Goal: Transaction & Acquisition: Purchase product/service

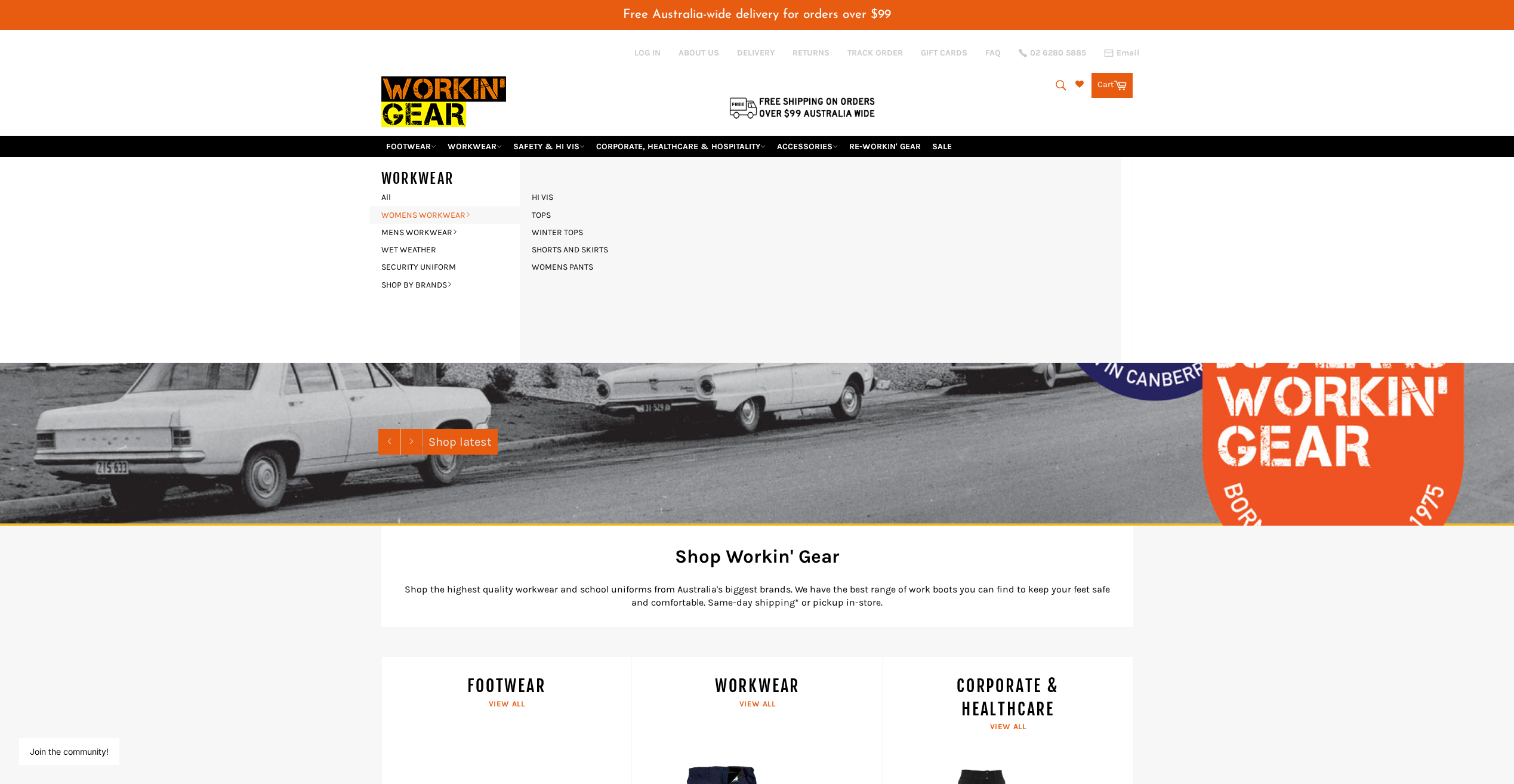
click at [412, 217] on link "WOMENS WORKWEAR" at bounding box center [448, 215] width 145 height 17
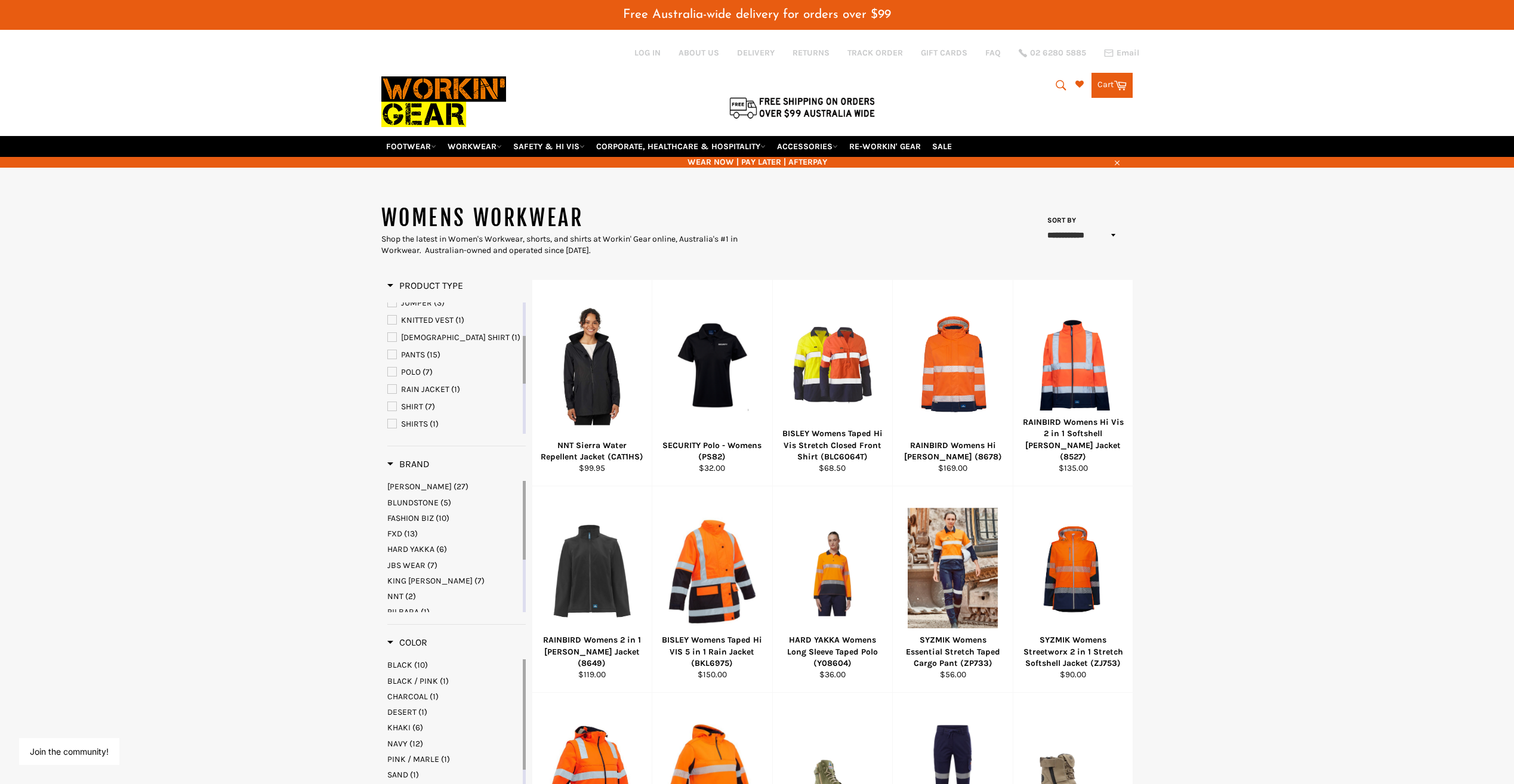
drag, startPoint x: 523, startPoint y: 319, endPoint x: 520, endPoint y: 353, distance: 34.1
click at [520, 353] on div "BOOTS (24) CHEF JACKET (5) HOODIE (8) JACKET (10) JOGGER (2) JUMPER (3) KNITTED…" at bounding box center [457, 367] width 139 height 131
click at [391, 335] on span "LADIES SHIRT" at bounding box center [392, 335] width 9 height 9
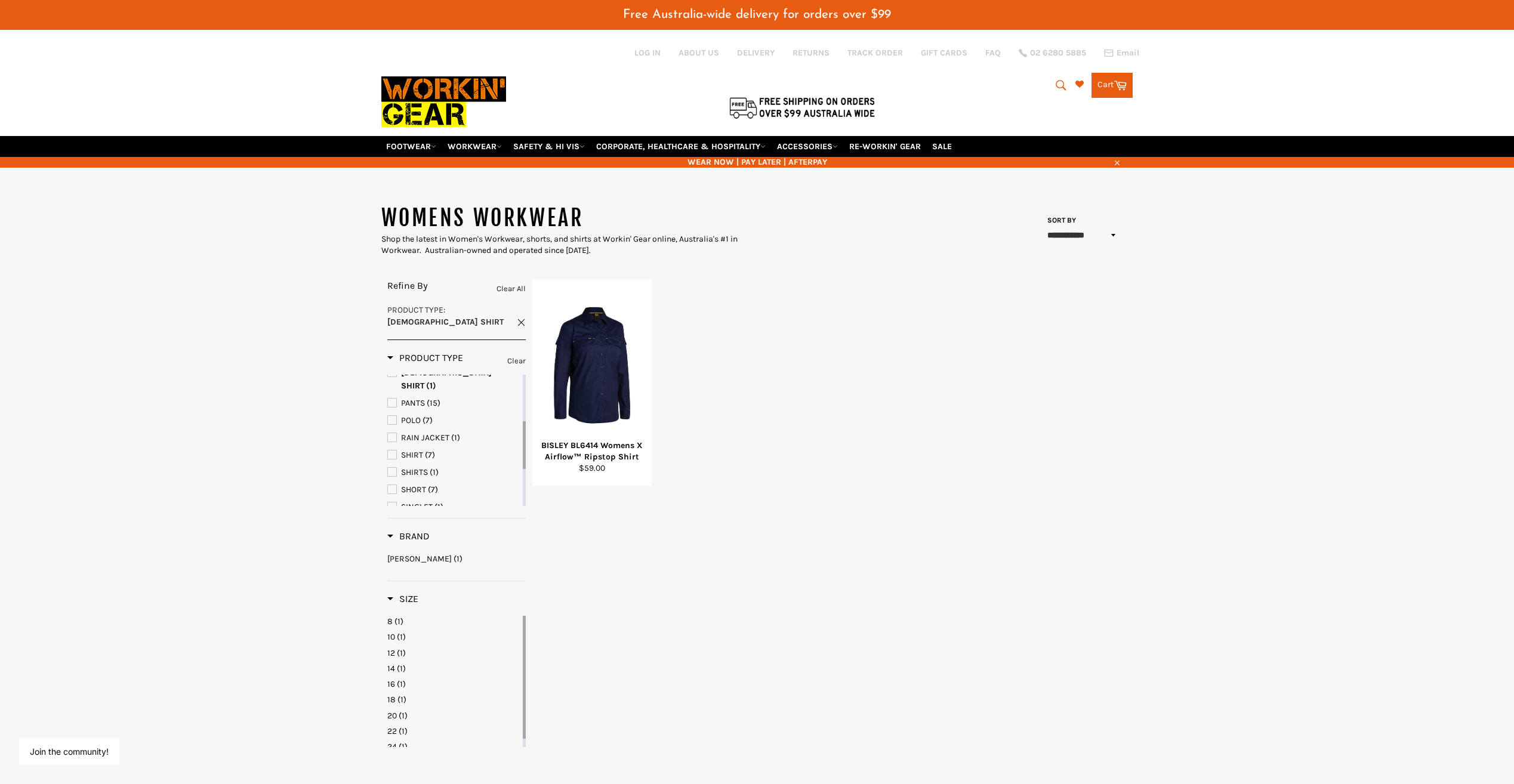
drag, startPoint x: 523, startPoint y: 420, endPoint x: 521, endPoint y: 435, distance: 15.1
click at [521, 435] on div "BOOTS (24) CHEF JACKET (5) HOODIE (8) JACKET (10) JOGGER (2) JUMPER (3) KNITTED…" at bounding box center [457, 440] width 139 height 131
click at [389, 530] on span "Brand" at bounding box center [408, 536] width 43 height 11
click at [391, 352] on span "Product Type" at bounding box center [425, 357] width 76 height 11
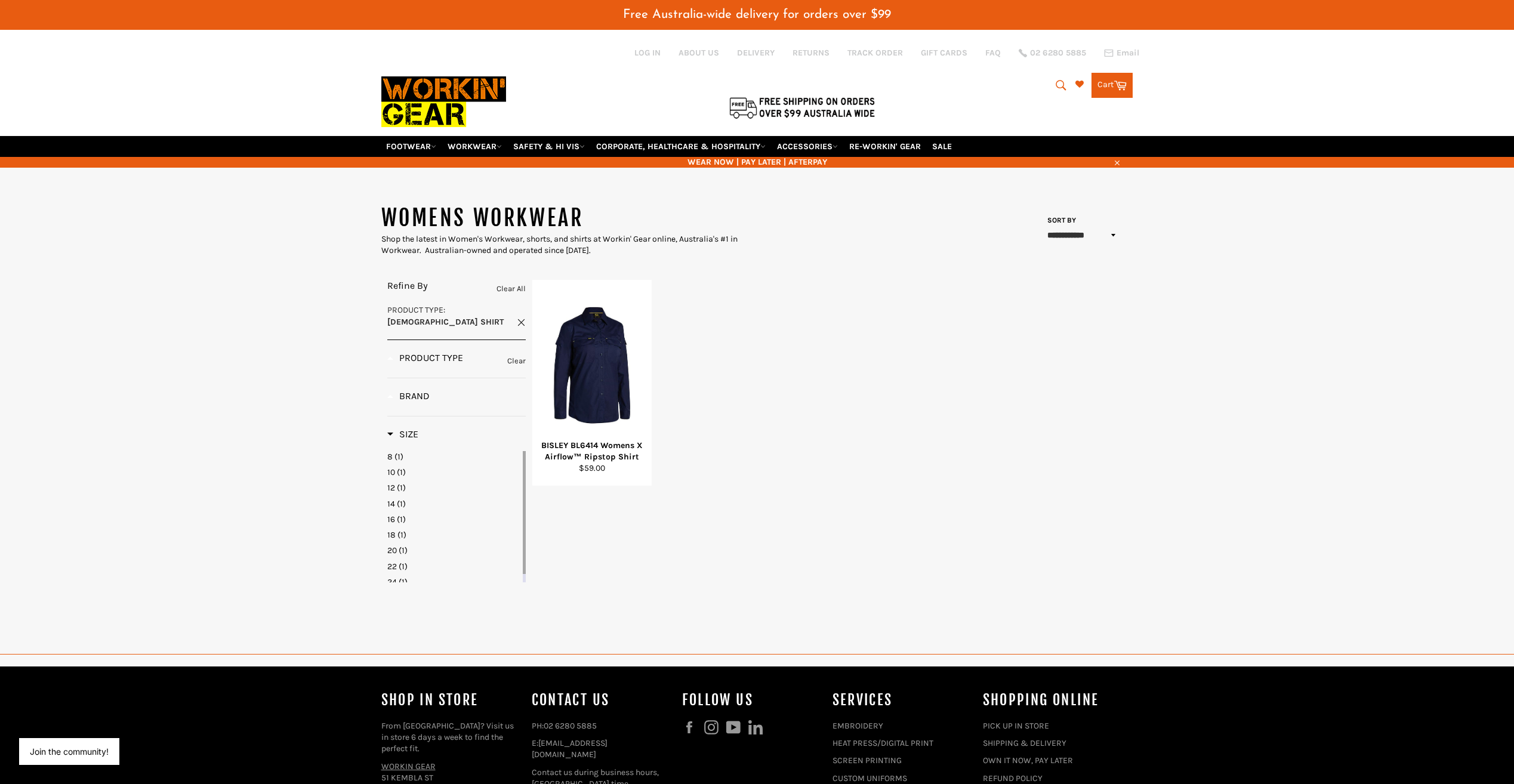
click at [391, 352] on span "Product Type" at bounding box center [425, 357] width 76 height 11
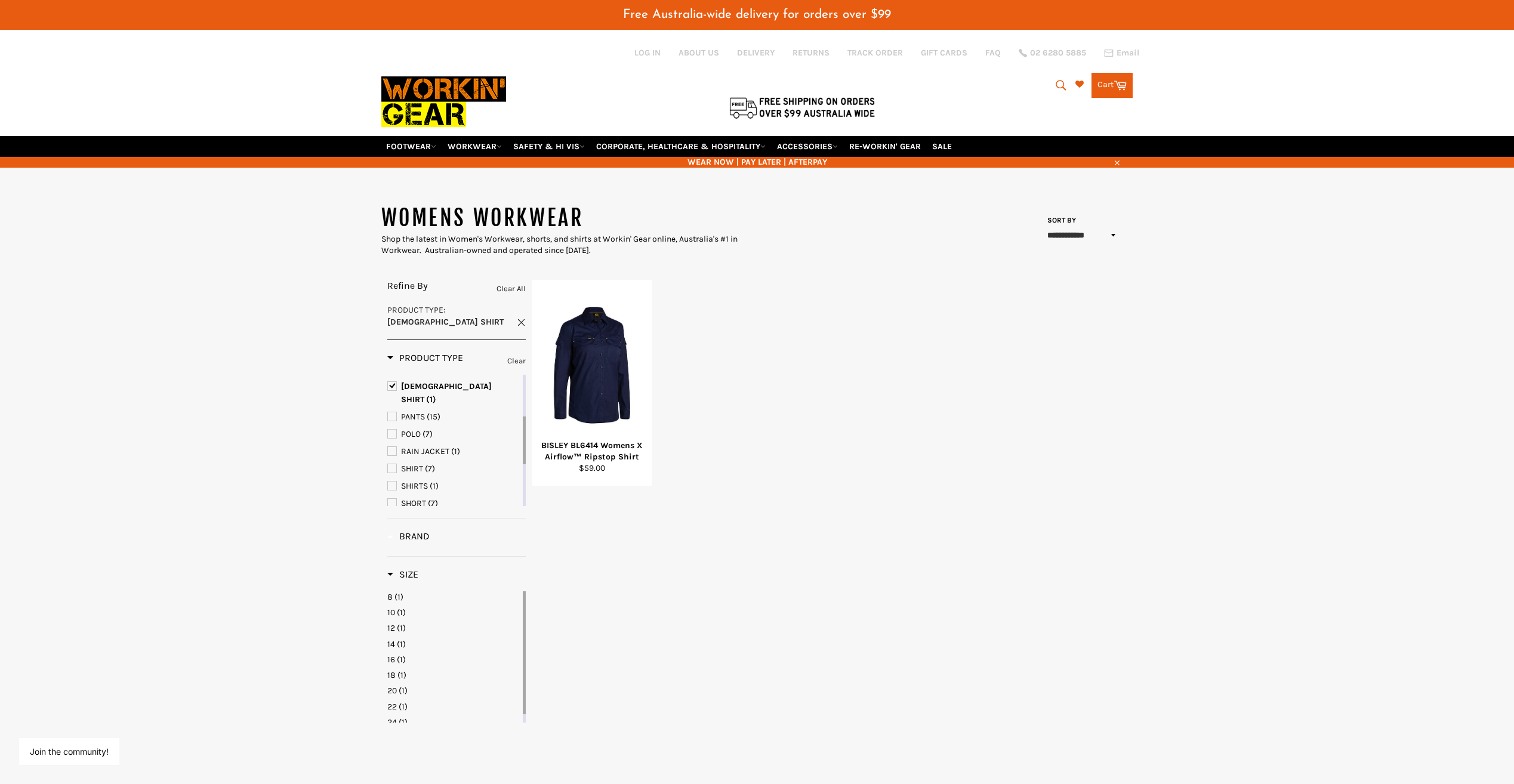
drag, startPoint x: 524, startPoint y: 408, endPoint x: 525, endPoint y: 416, distance: 8.1
click at [525, 417] on div at bounding box center [524, 440] width 3 height 48
click at [393, 464] on span "SHIRT" at bounding box center [392, 468] width 9 height 9
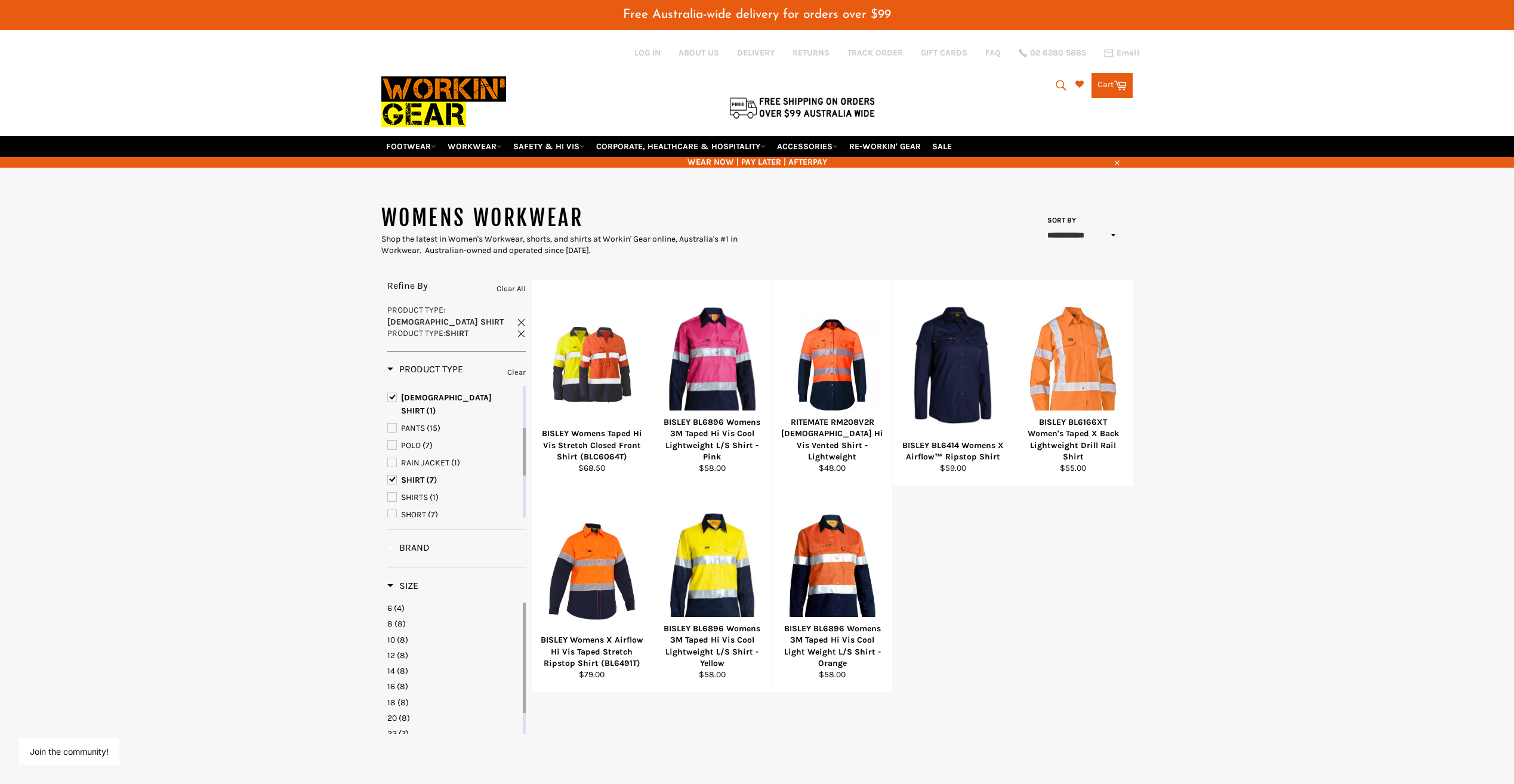
click at [412, 541] on span "Brand" at bounding box center [408, 547] width 43 height 11
